Goal: Task Accomplishment & Management: Manage account settings

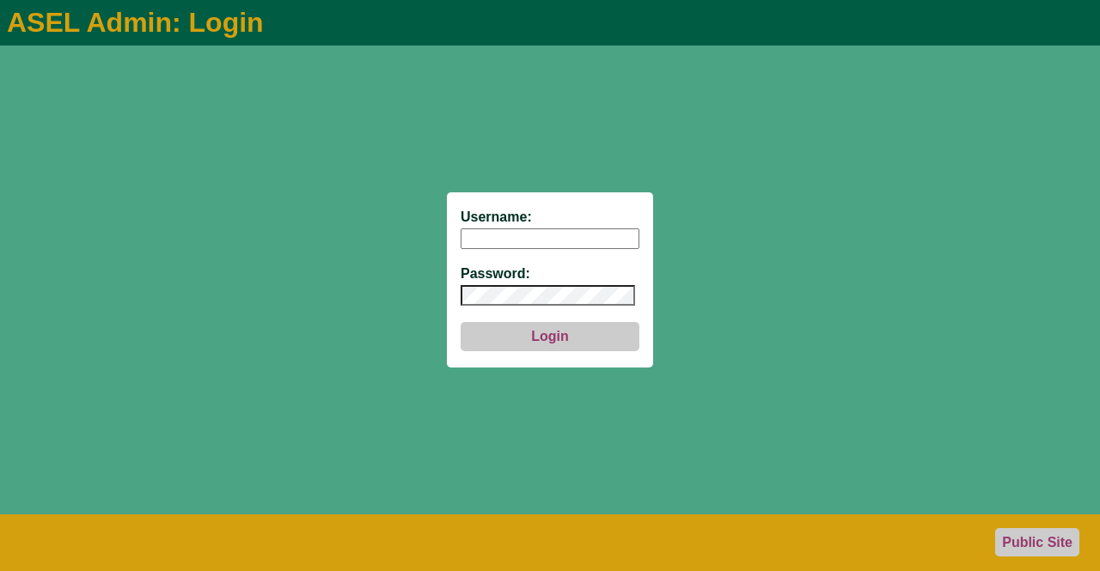
type input "aseladmin"
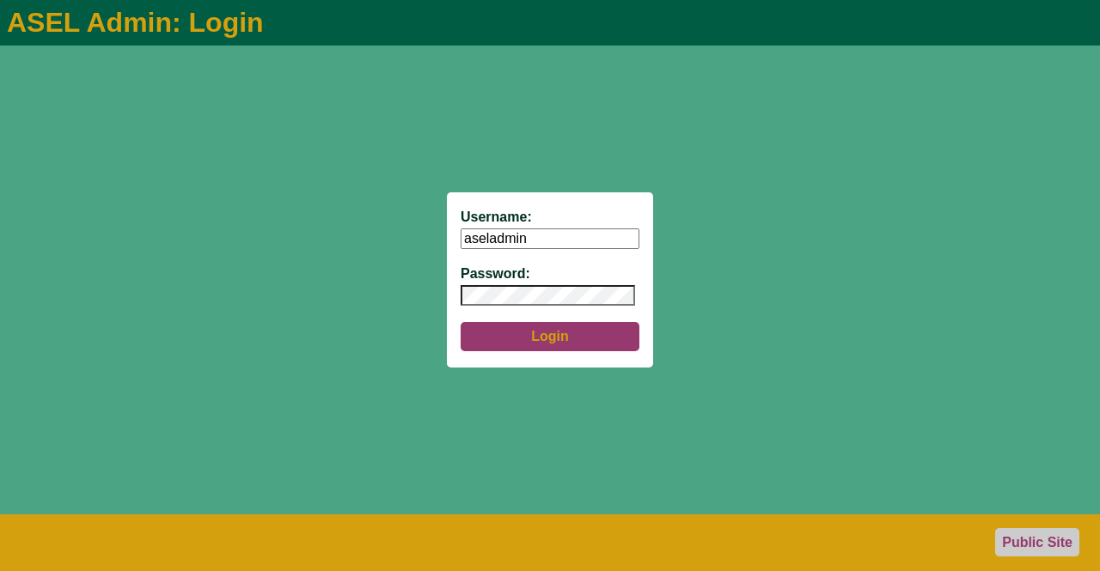
click at [552, 338] on button "Login" at bounding box center [550, 336] width 179 height 29
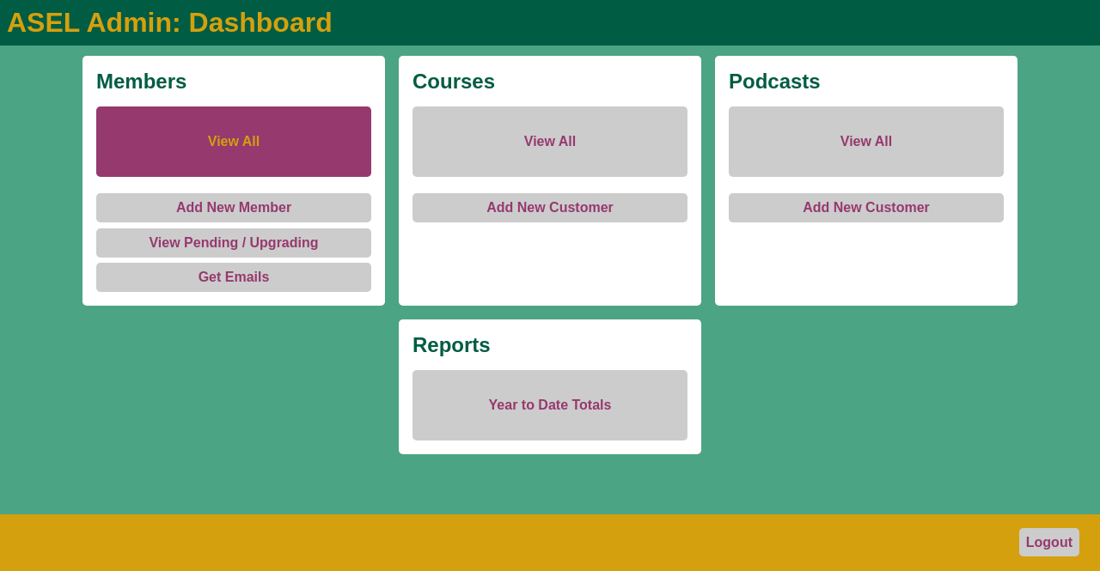
click at [245, 141] on link "View All" at bounding box center [233, 142] width 275 height 70
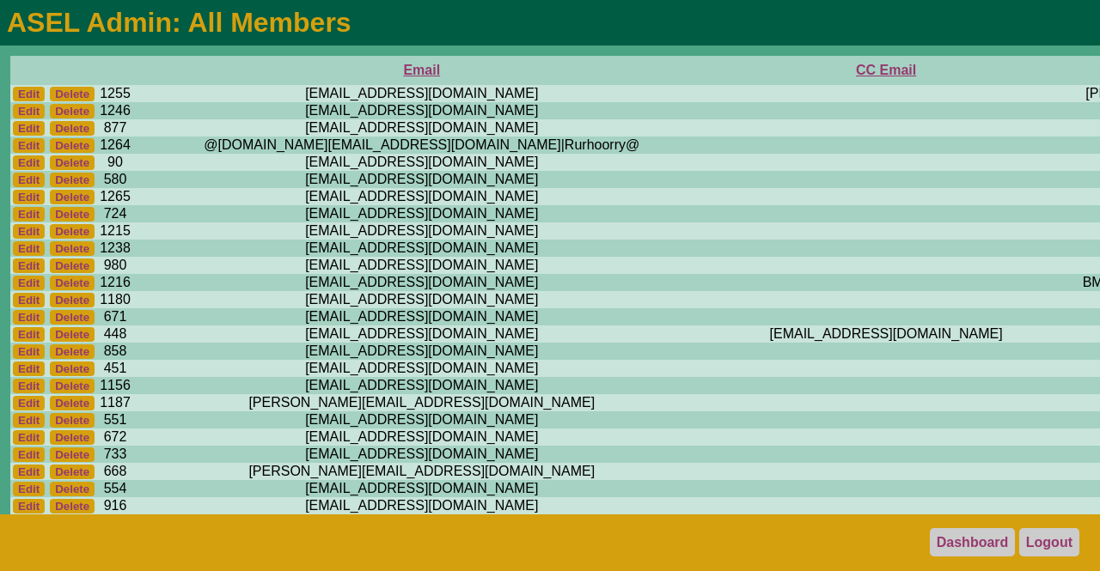
scroll to position [0, 572]
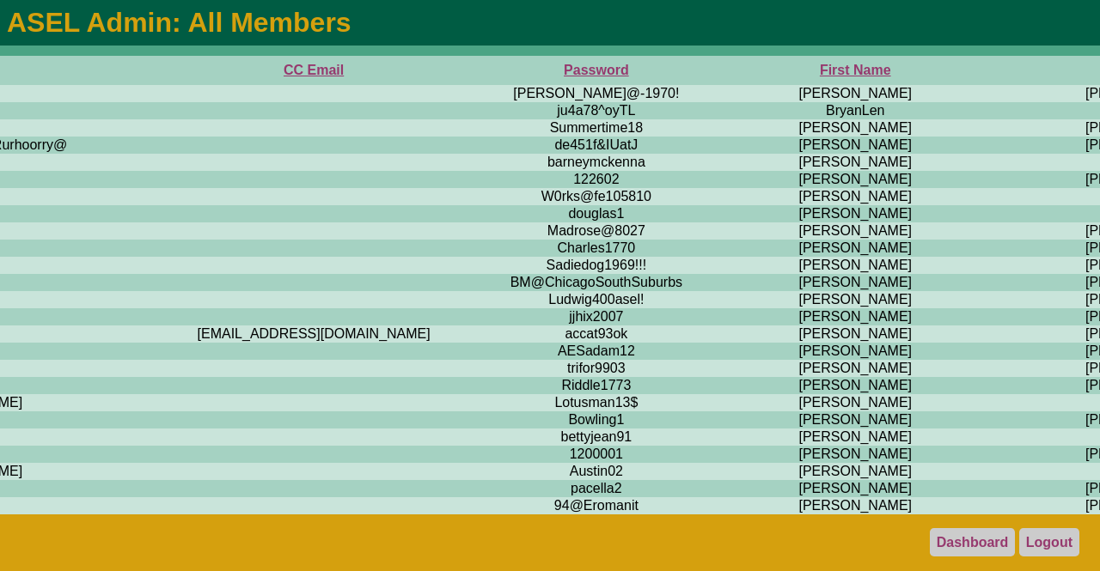
click at [703, 69] on th "First Name" at bounding box center [855, 70] width 304 height 29
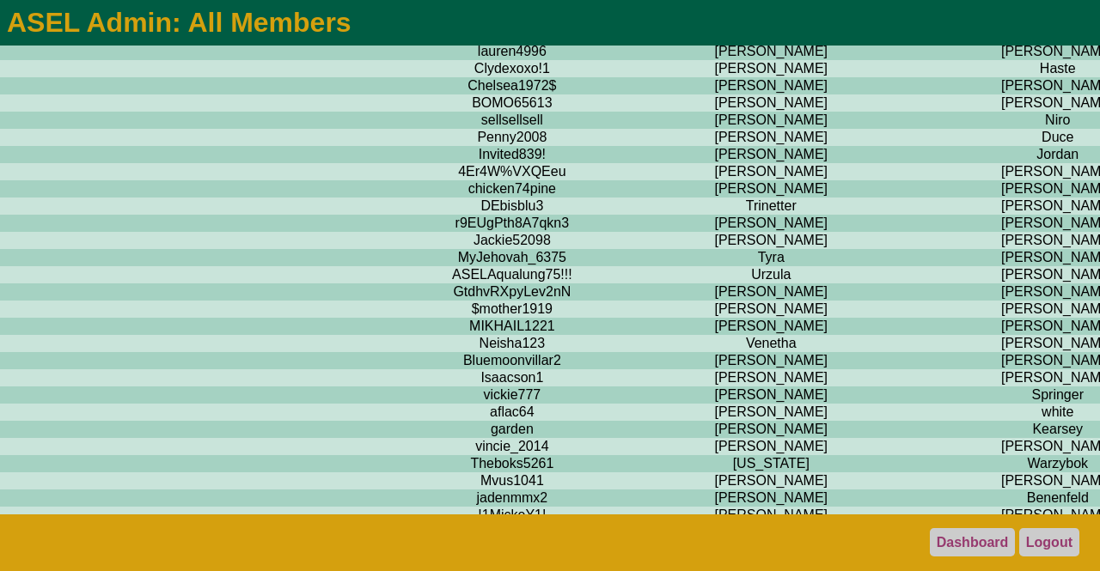
scroll to position [14278, 656]
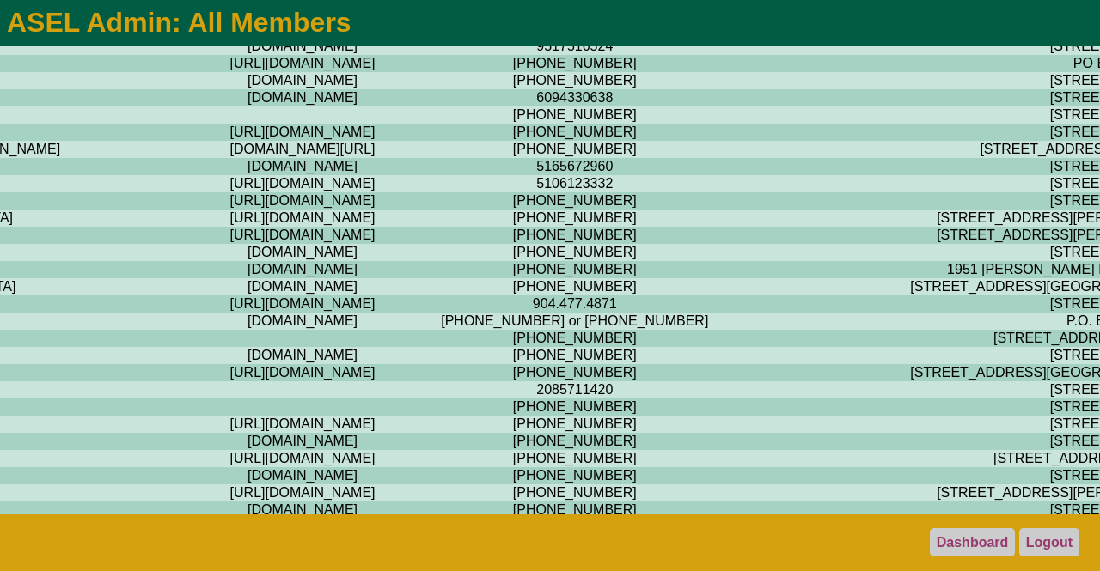
scroll to position [14278, 2457]
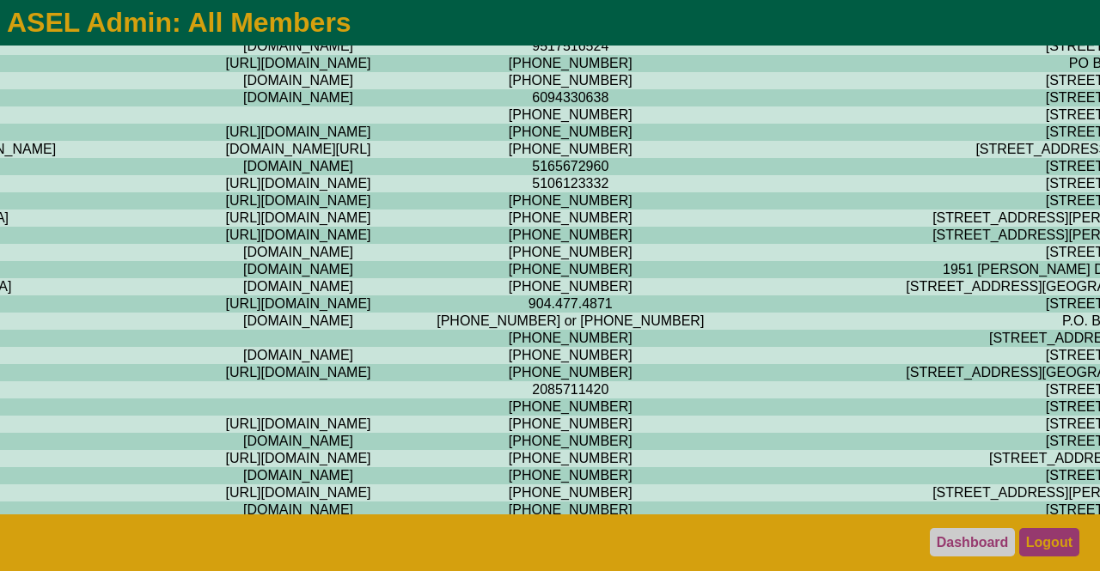
click at [1049, 538] on link "Logout" at bounding box center [1049, 542] width 60 height 28
